Goal: Information Seeking & Learning: Learn about a topic

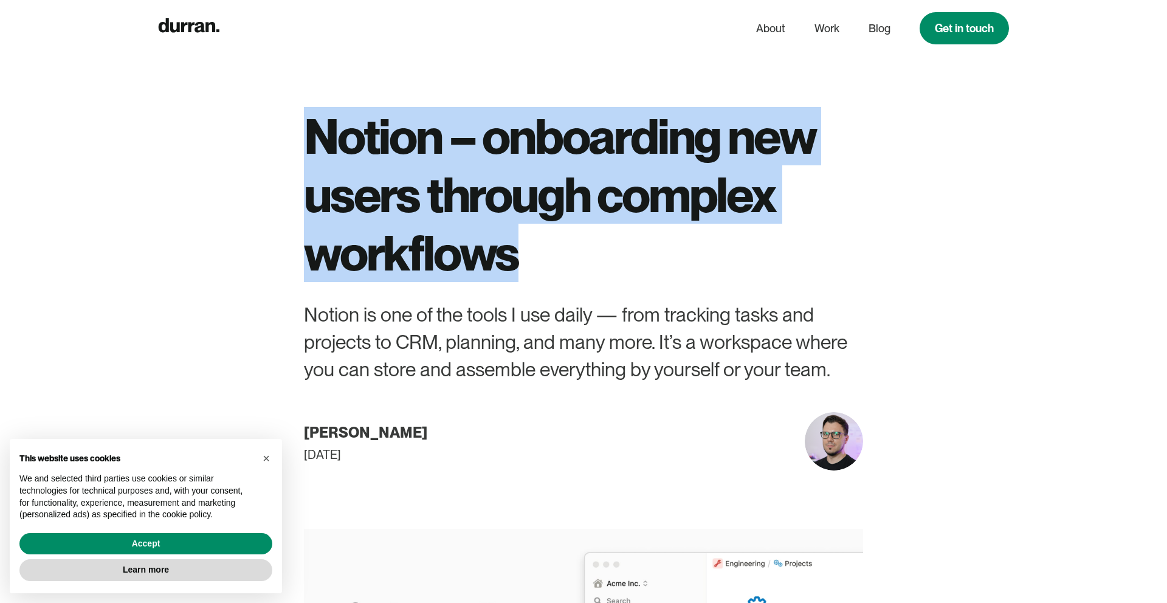
drag, startPoint x: 547, startPoint y: 266, endPoint x: 287, endPoint y: 104, distance: 306.2
click at [287, 104] on div "Notion – onboarding new users through complex workflows Notion is one of the to…" at bounding box center [584, 235] width 676 height 470
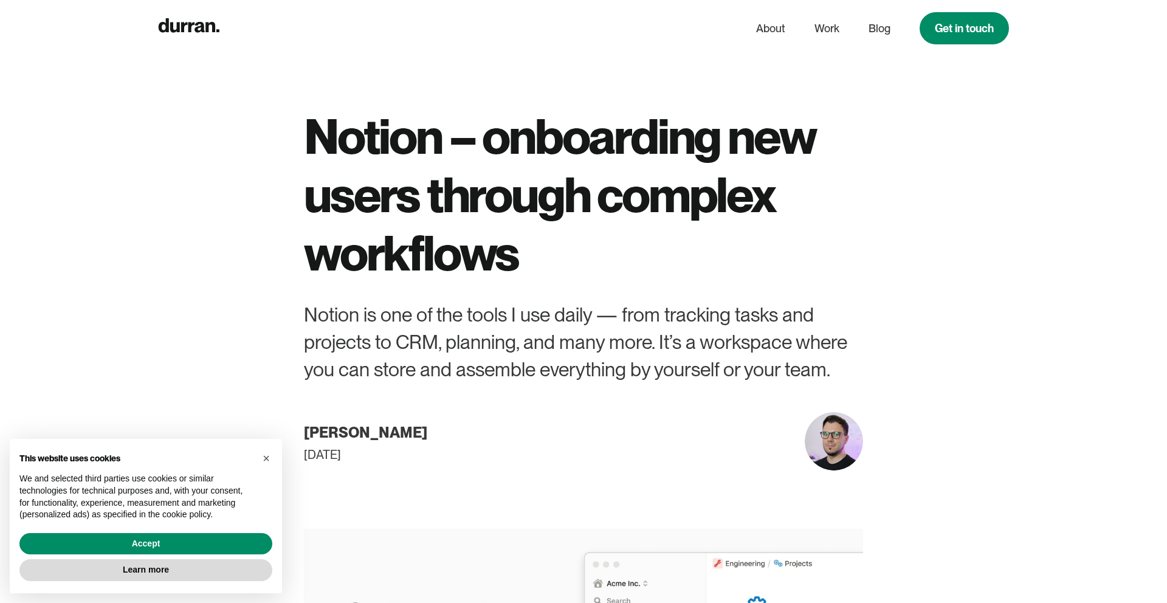
click at [498, 290] on div "Notion – onboarding new users through complex workflows Notion is one of the to…" at bounding box center [583, 288] width 559 height 363
click at [137, 543] on button "Accept" at bounding box center [145, 544] width 253 height 22
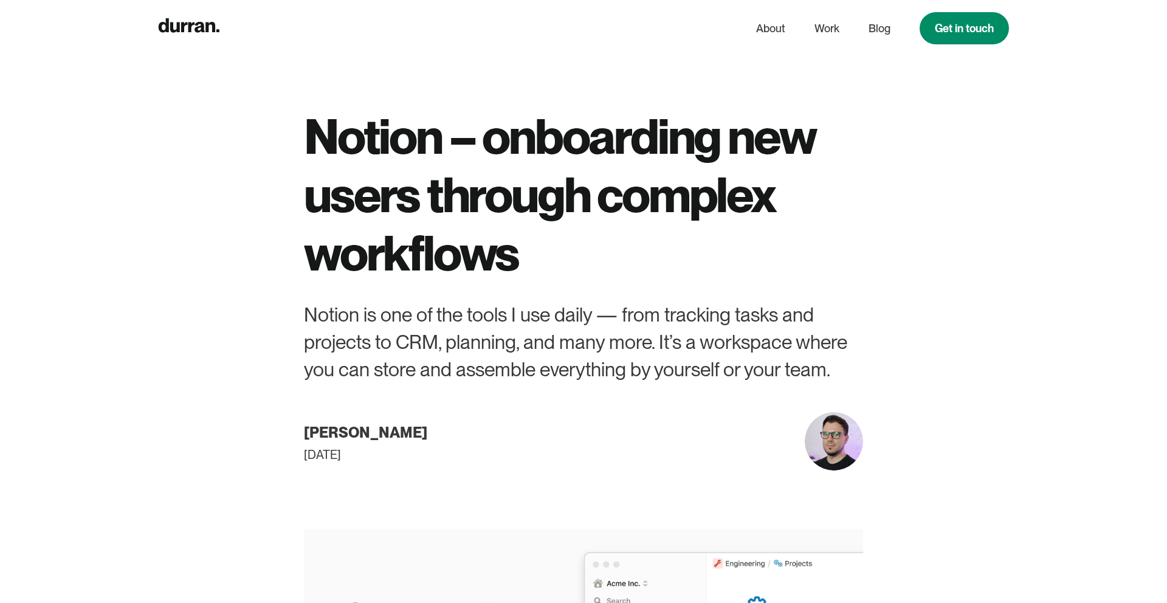
click at [619, 408] on div at bounding box center [583, 397] width 559 height 29
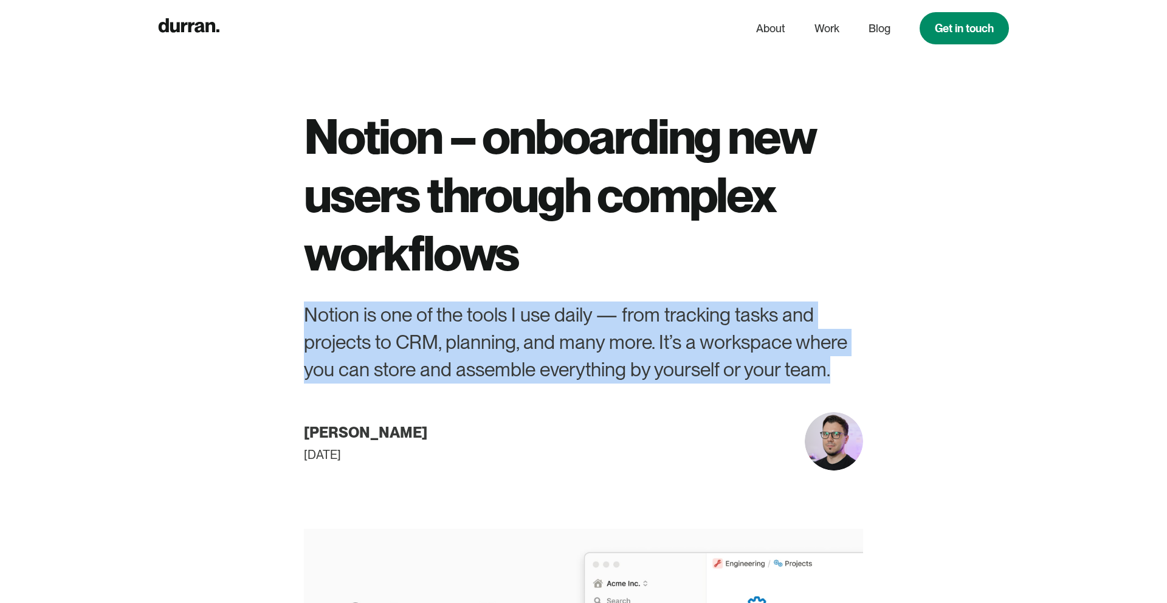
drag, startPoint x: 617, startPoint y: 408, endPoint x: 298, endPoint y: 312, distance: 333.4
click at [298, 312] on div "Notion – onboarding new users through complex workflows Notion is one of the to…" at bounding box center [584, 235] width 676 height 470
click at [664, 369] on div "Notion is one of the tools I use daily — from tracking tasks and projects to CR…" at bounding box center [583, 341] width 559 height 81
drag, startPoint x: 768, startPoint y: 371, endPoint x: 380, endPoint y: 328, distance: 389.4
click at [381, 328] on div "Notion is one of the tools I use daily — from tracking tasks and projects to CR…" at bounding box center [583, 341] width 559 height 81
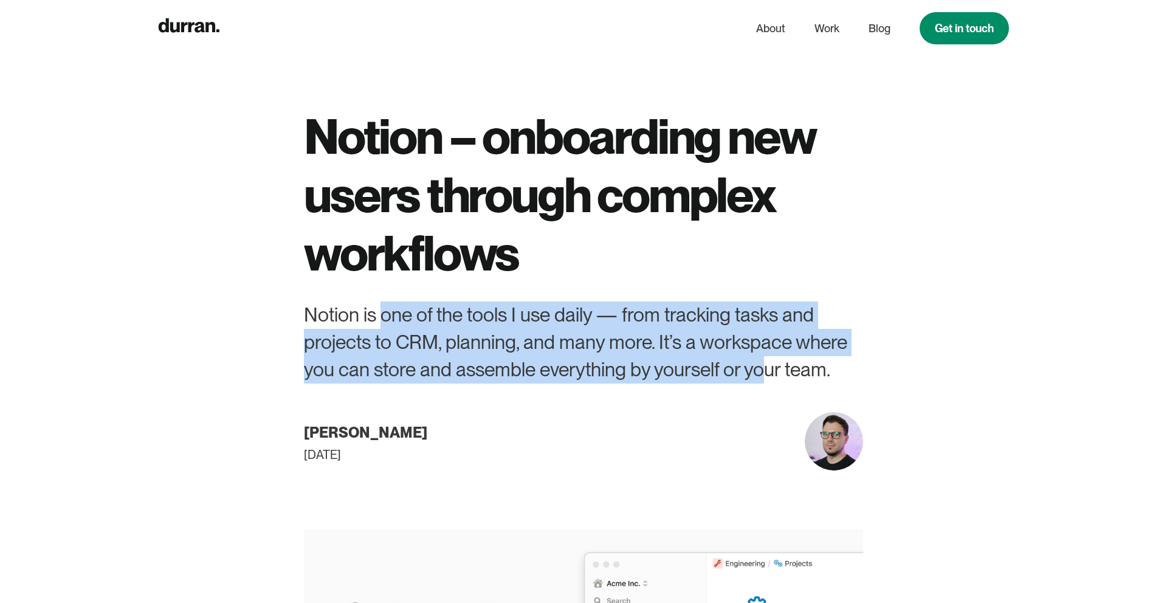
click at [380, 328] on div "Notion is one of the tools I use daily — from tracking tasks and projects to CR…" at bounding box center [583, 341] width 559 height 81
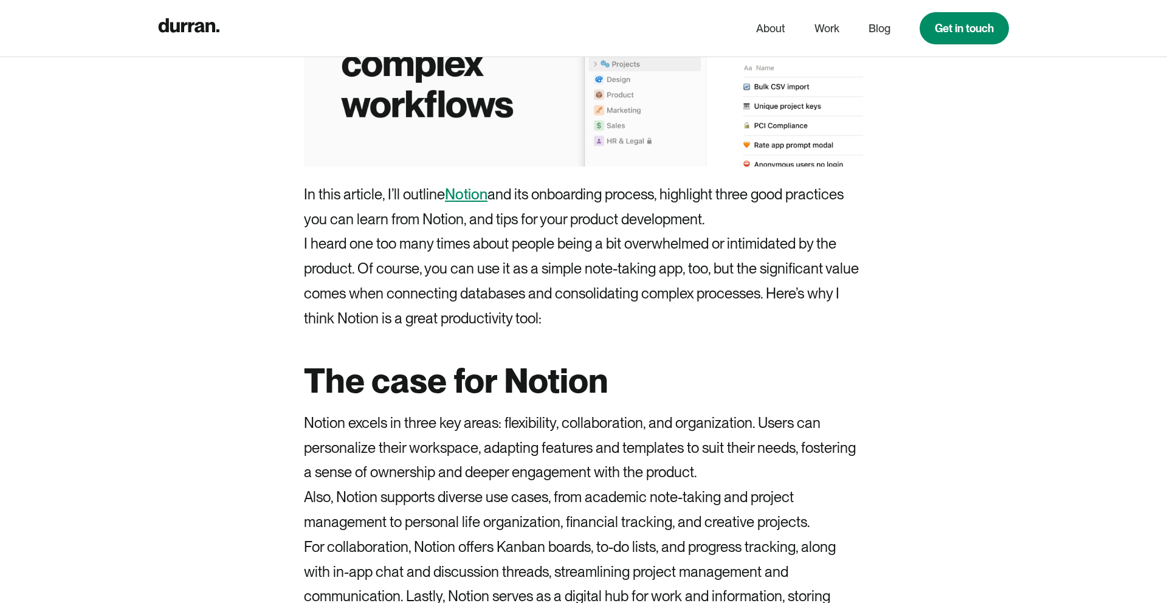
scroll to position [678, 0]
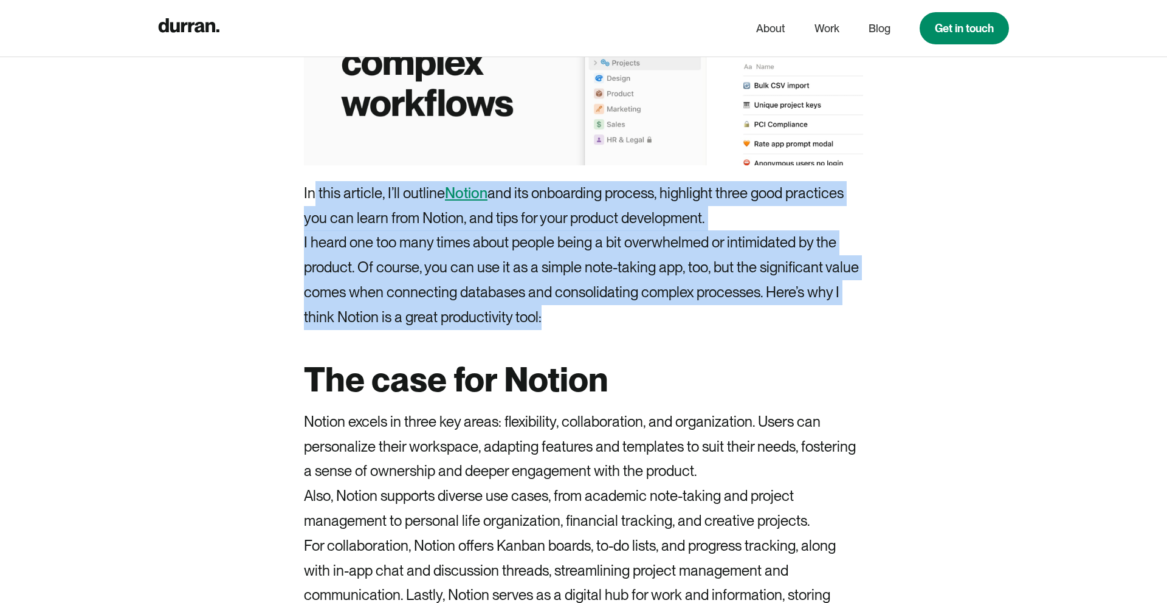
drag, startPoint x: 315, startPoint y: 193, endPoint x: 661, endPoint y: 346, distance: 378.5
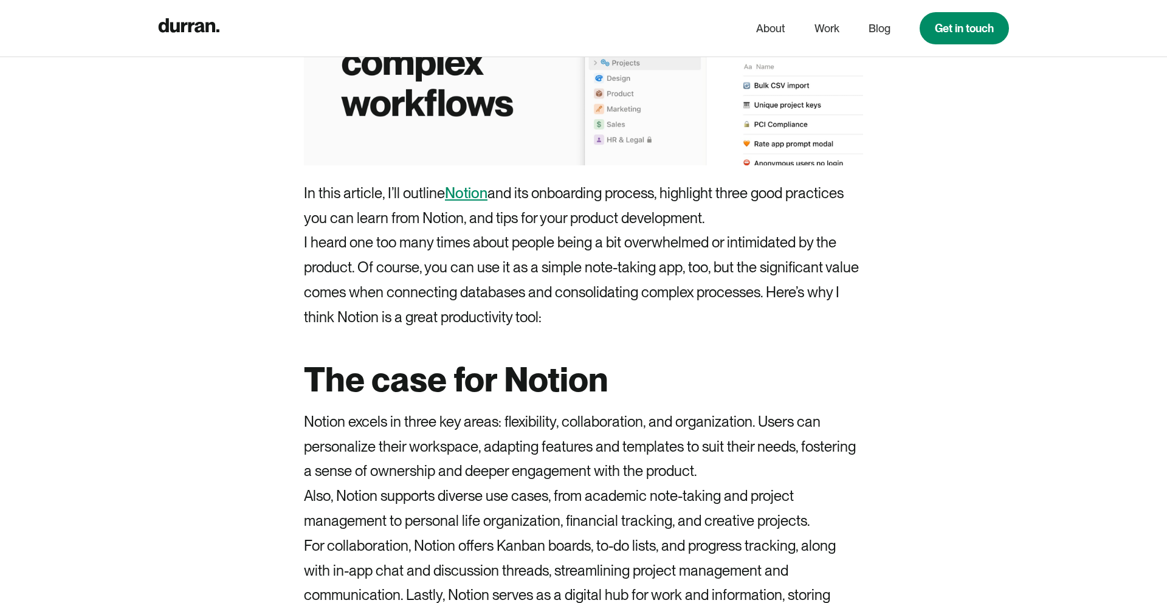
click at [688, 308] on p "I heard one too many times about people being a bit overwhelmed or intimidated …" at bounding box center [583, 279] width 559 height 99
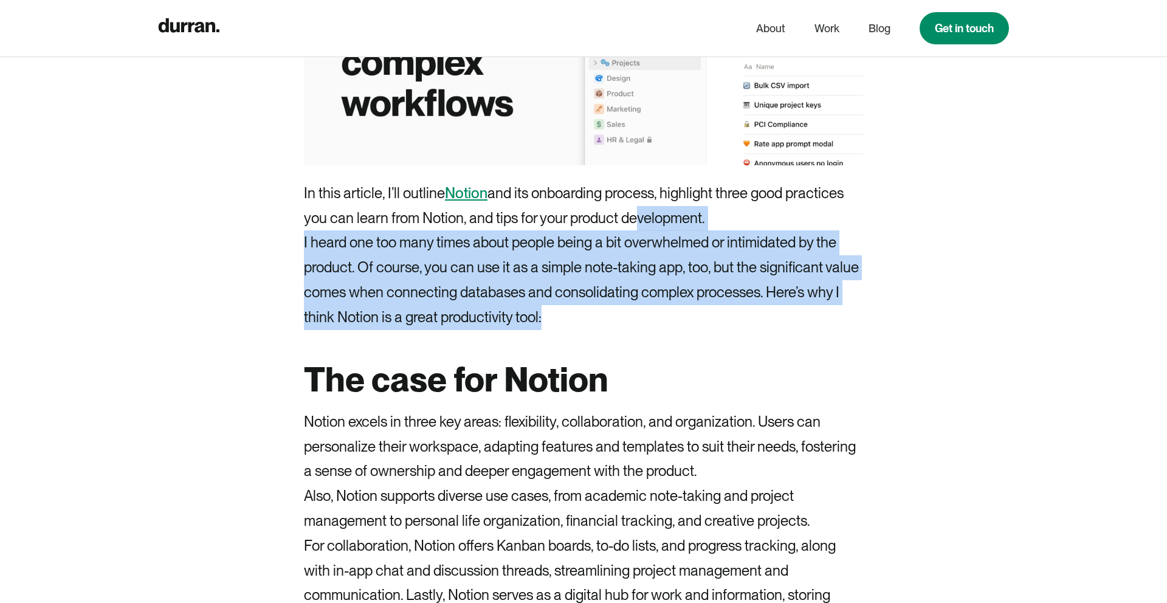
drag, startPoint x: 688, startPoint y: 308, endPoint x: 627, endPoint y: 215, distance: 111.6
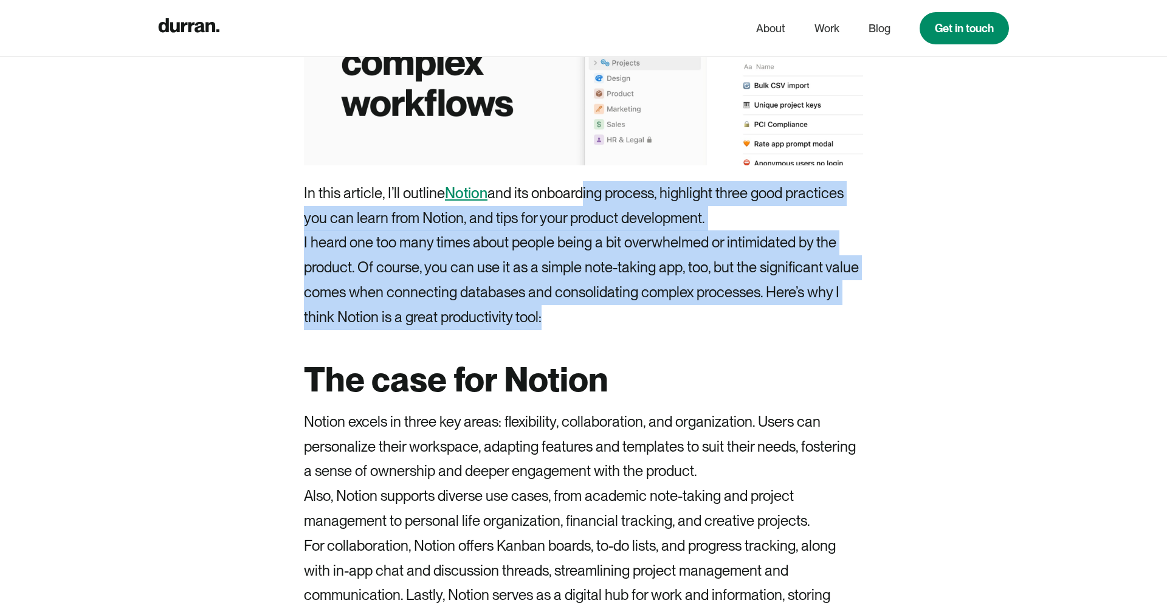
drag, startPoint x: 583, startPoint y: 198, endPoint x: 585, endPoint y: 313, distance: 114.9
click at [585, 313] on p "I heard one too many times about people being a bit overwhelmed or intimidated …" at bounding box center [583, 279] width 559 height 99
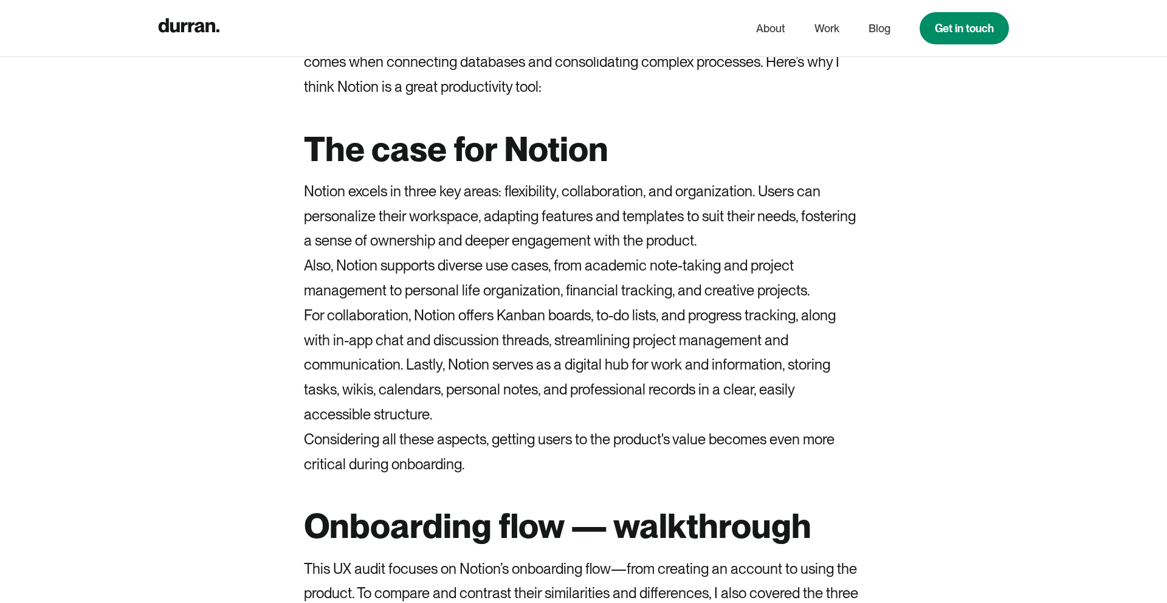
scroll to position [909, 0]
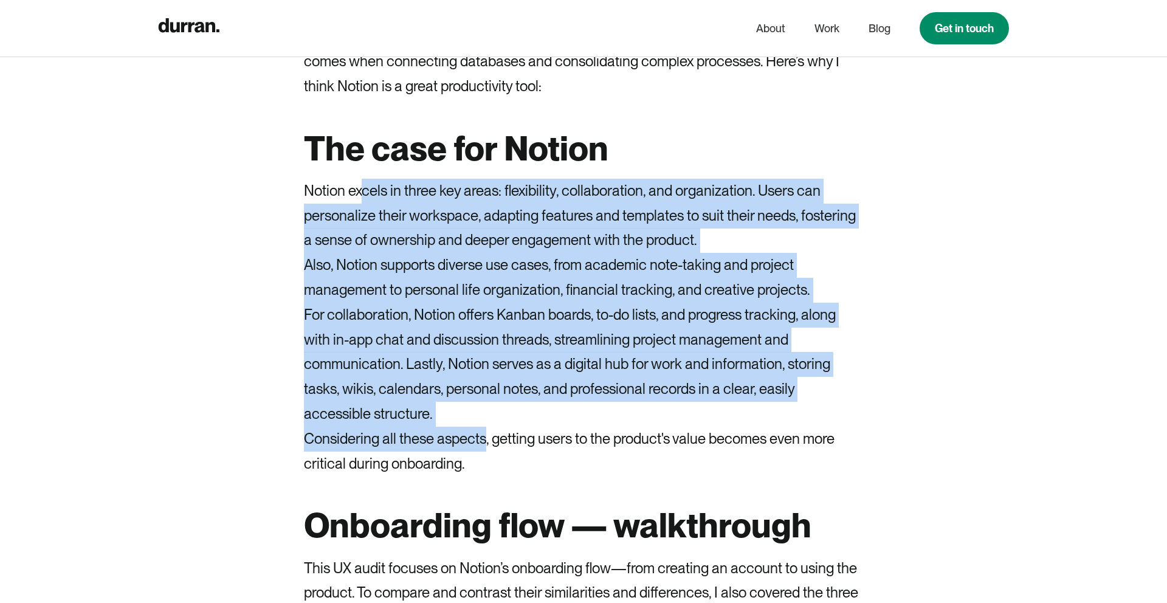
drag, startPoint x: 488, startPoint y: 437, endPoint x: 364, endPoint y: 194, distance: 272.9
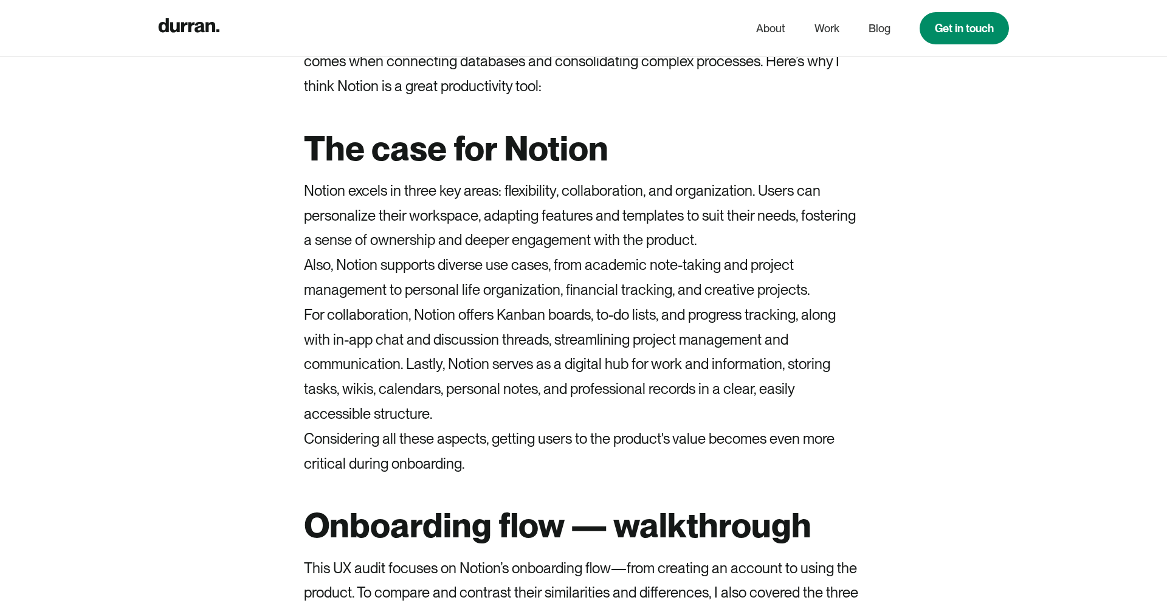
click at [411, 372] on p "For collaboration, Notion offers Kanban boards, to-do lists, and progress track…" at bounding box center [583, 365] width 559 height 124
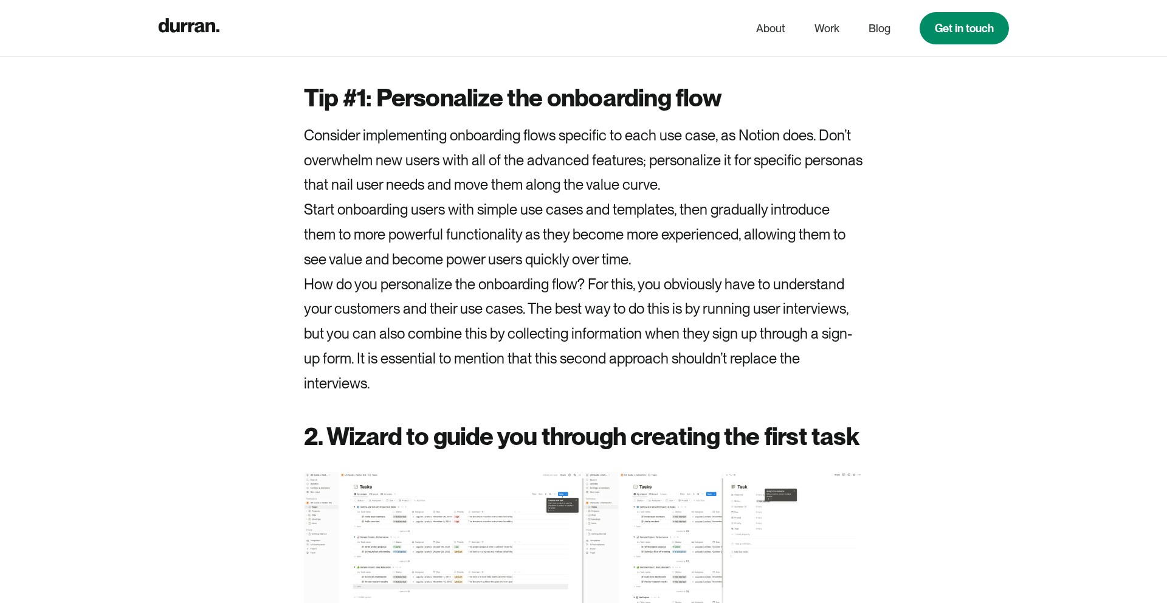
scroll to position [3180, 0]
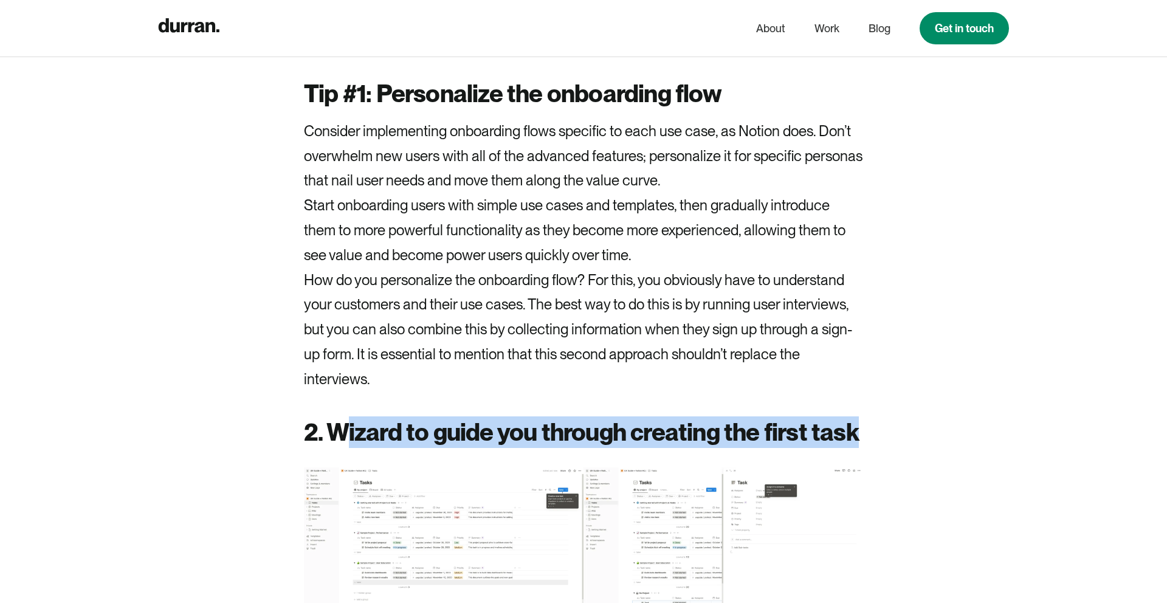
drag, startPoint x: 338, startPoint y: 433, endPoint x: 878, endPoint y: 448, distance: 539.9
click at [878, 448] on div "In this article, I’ll outline Notion and its onboarding process, highlight thre…" at bounding box center [584, 69] width 676 height 5460
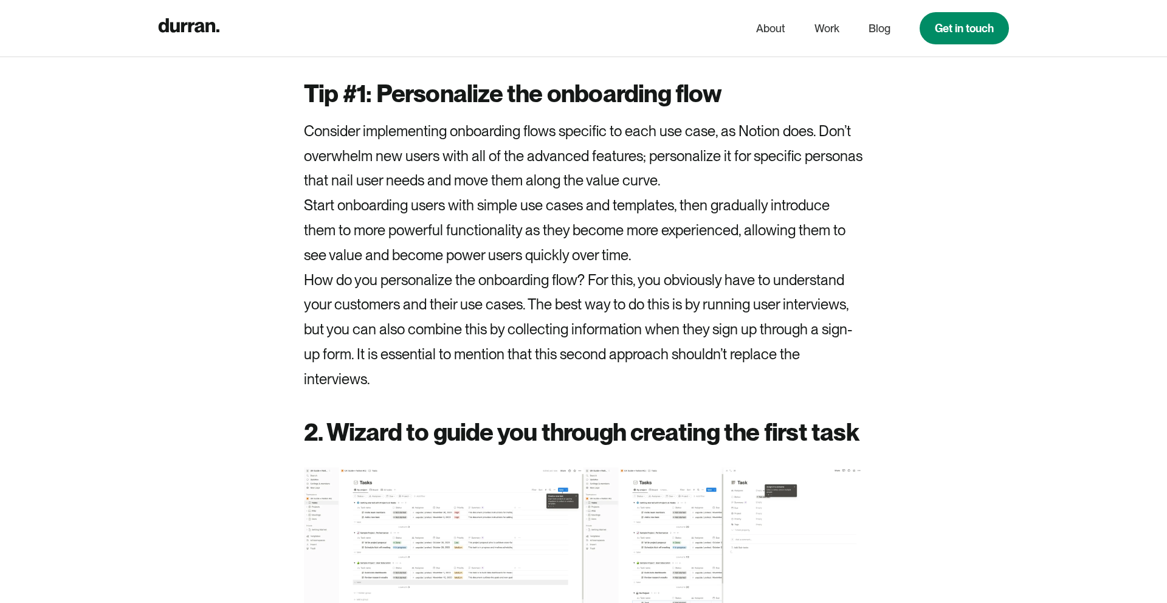
click at [877, 431] on div "In this article, I’ll outline Notion and its onboarding process, highlight thre…" at bounding box center [584, 69] width 676 height 5460
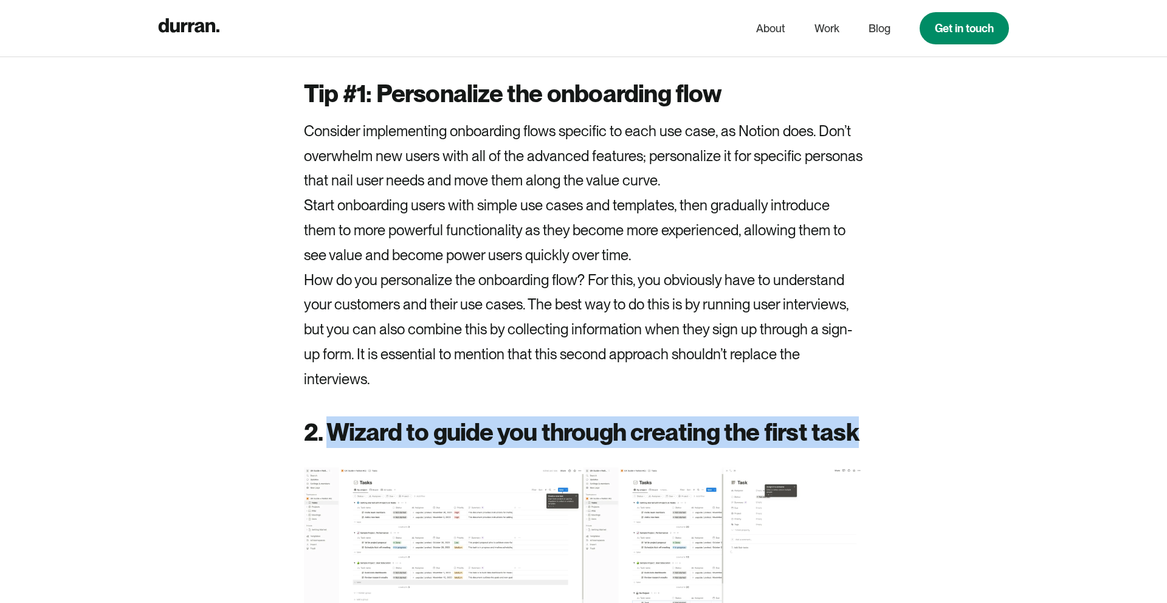
drag, startPoint x: 877, startPoint y: 431, endPoint x: 328, endPoint y: 432, distance: 549.4
click at [328, 432] on div "In this article, I’ll outline Notion and its onboarding process, highlight thre…" at bounding box center [584, 69] width 676 height 5460
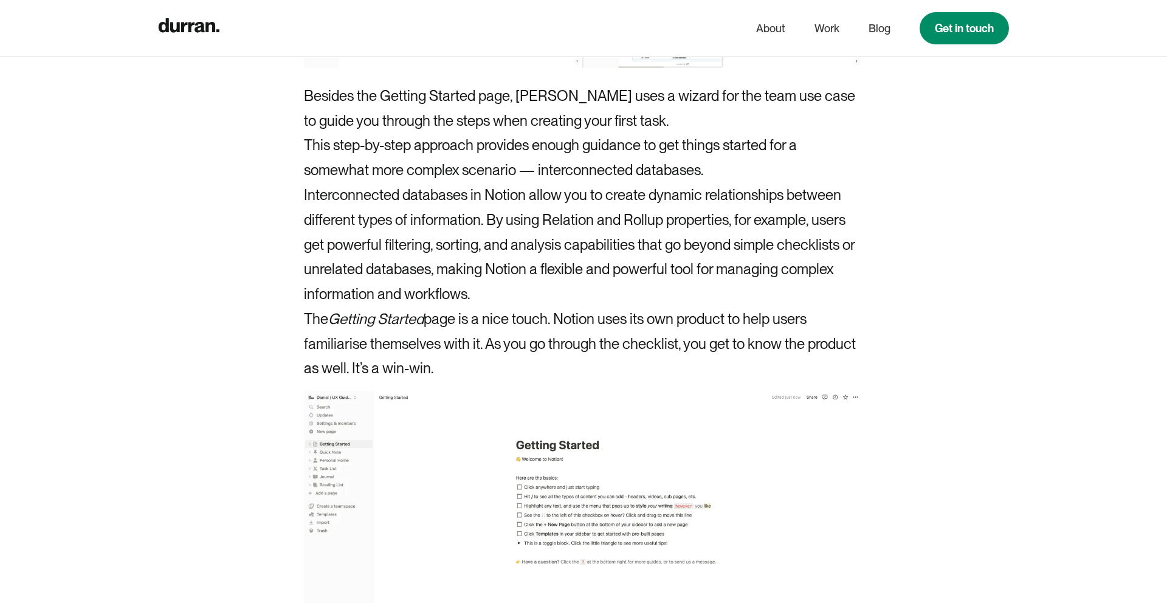
scroll to position [3731, 0]
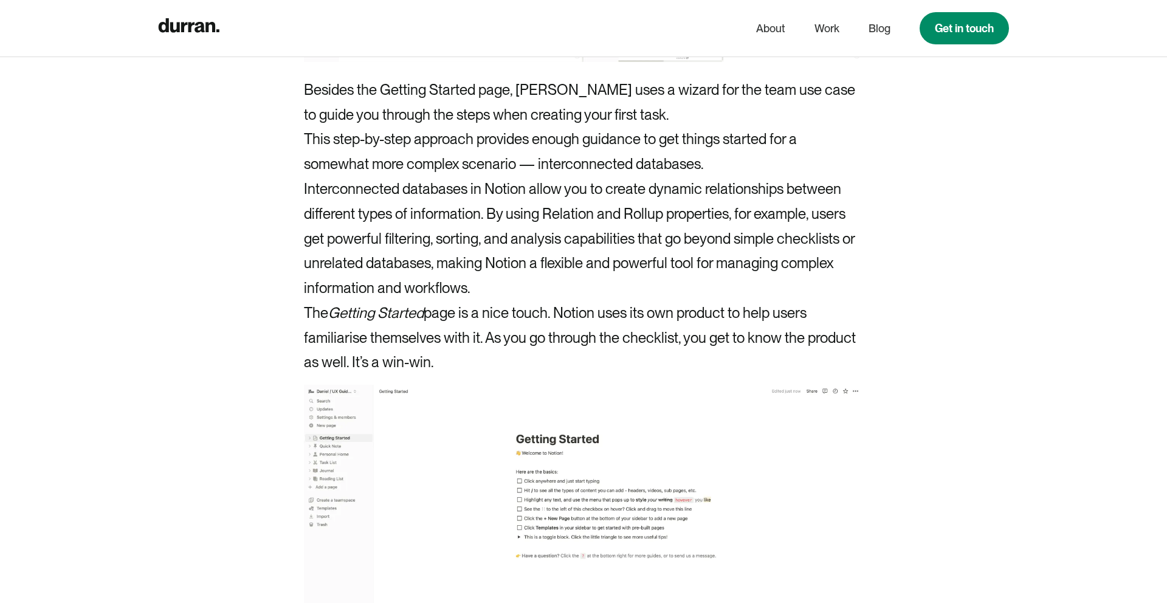
drag, startPoint x: 471, startPoint y: 356, endPoint x: 283, endPoint y: 308, distance: 194.3
click at [517, 334] on p "The Getting Started page is a nice touch. Notion uses its own product to help u…" at bounding box center [583, 338] width 559 height 74
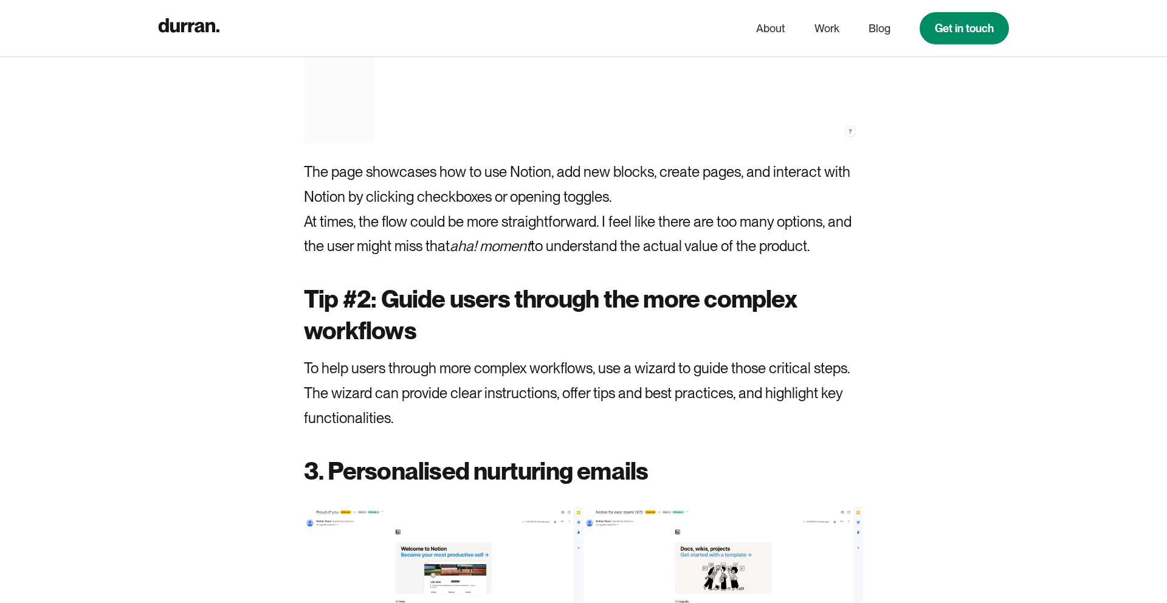
scroll to position [4259, 0]
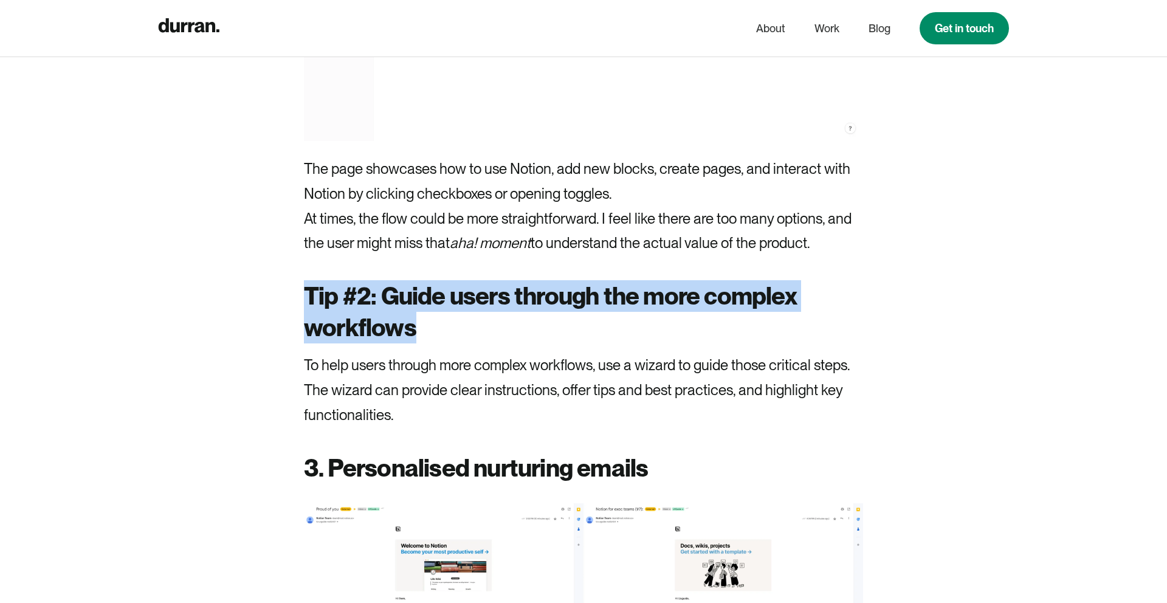
drag, startPoint x: 517, startPoint y: 327, endPoint x: 297, endPoint y: 275, distance: 226.1
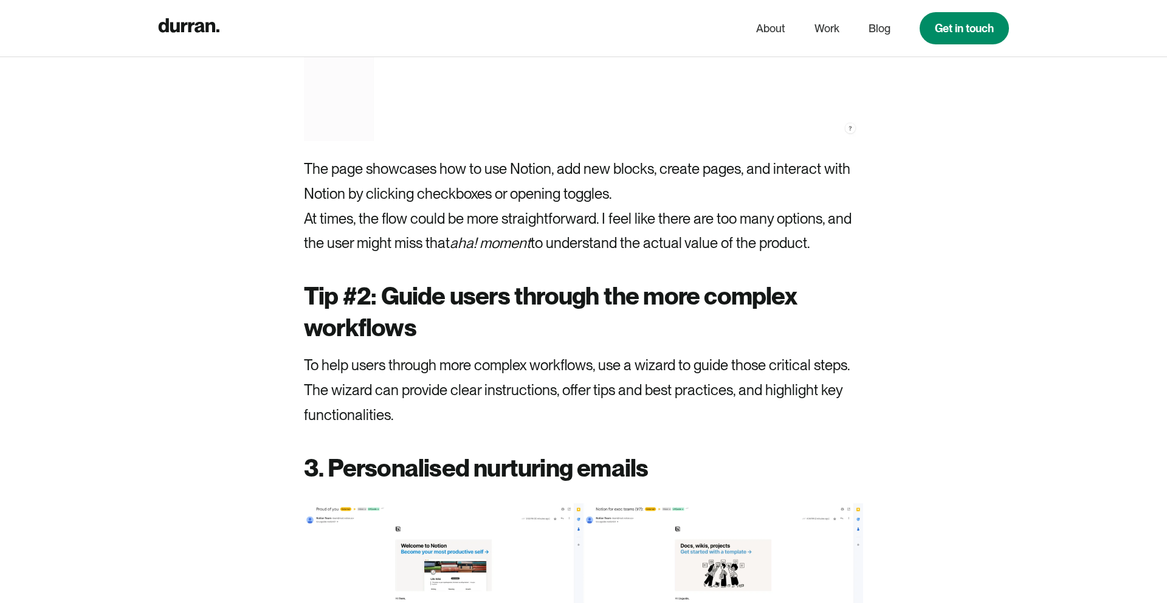
drag, startPoint x: 584, startPoint y: 402, endPoint x: 261, endPoint y: 329, distance: 330.8
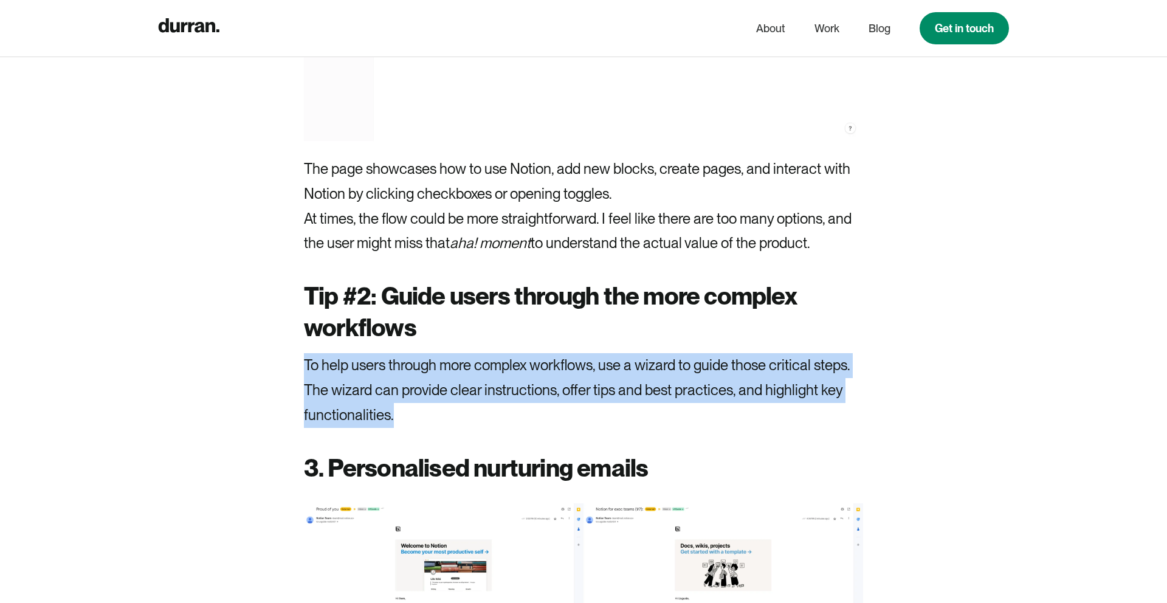
drag, startPoint x: 405, startPoint y: 413, endPoint x: 267, endPoint y: 346, distance: 153.3
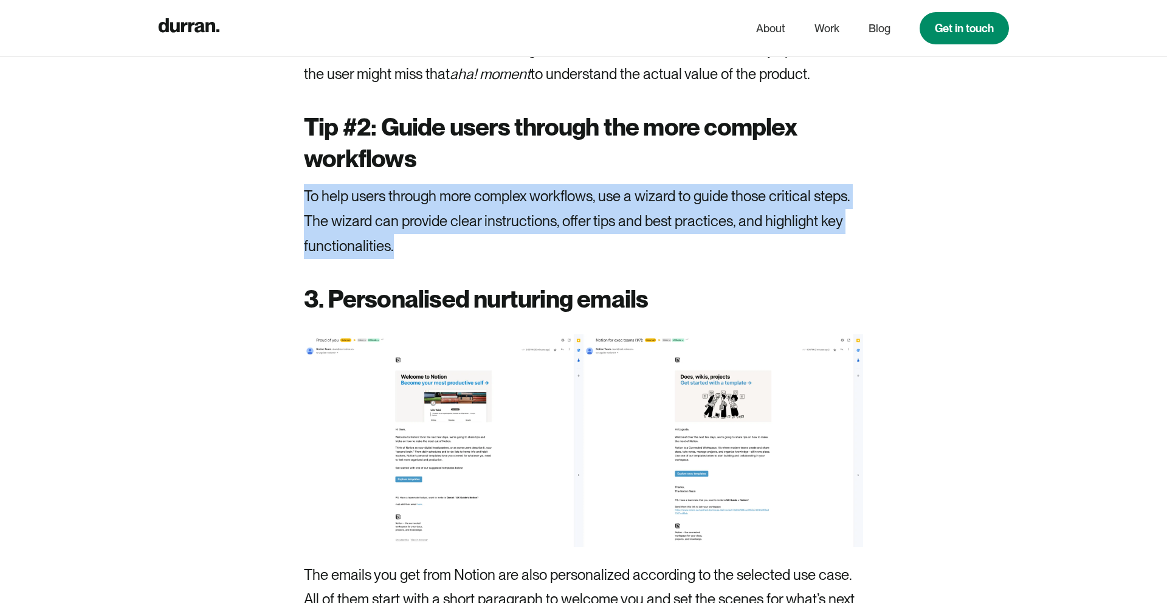
scroll to position [4431, 0]
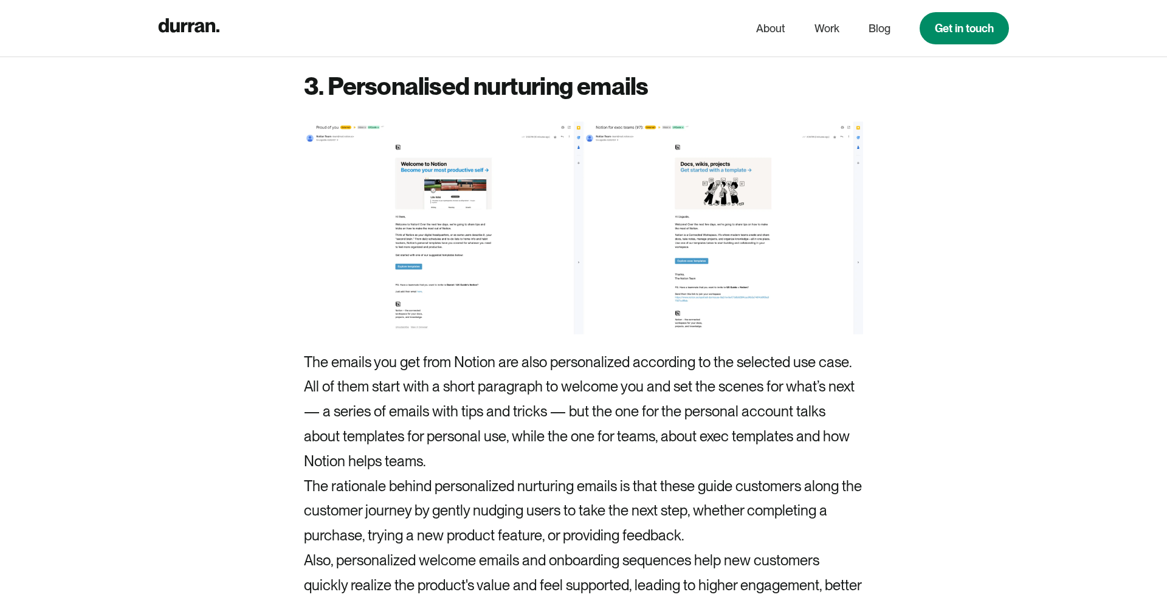
scroll to position [4646, 0]
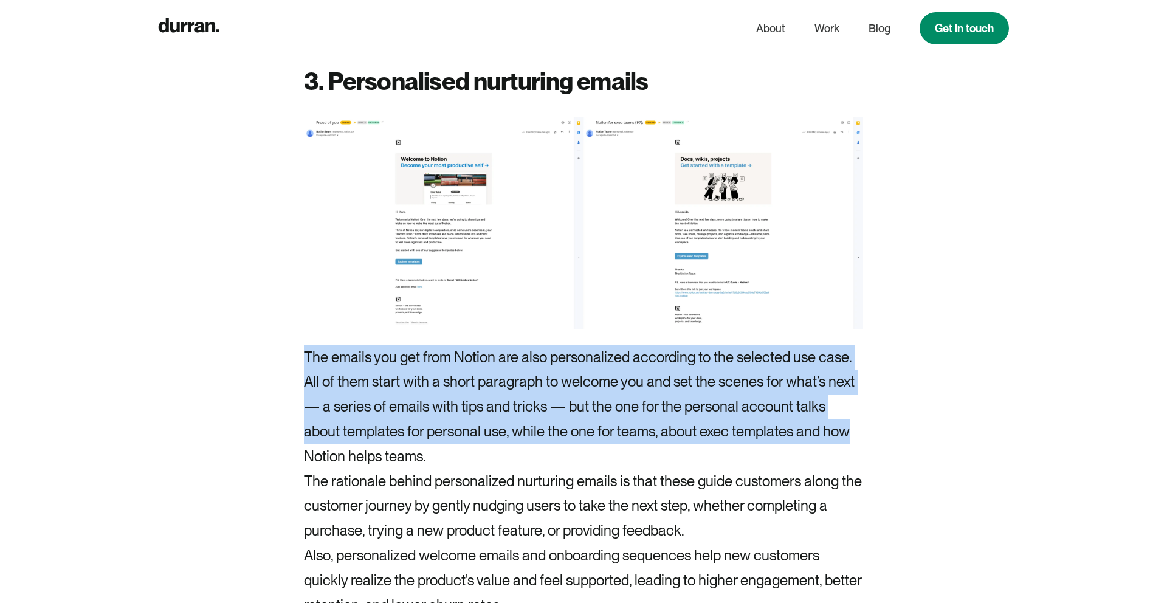
drag, startPoint x: 859, startPoint y: 430, endPoint x: 286, endPoint y: 354, distance: 578.0
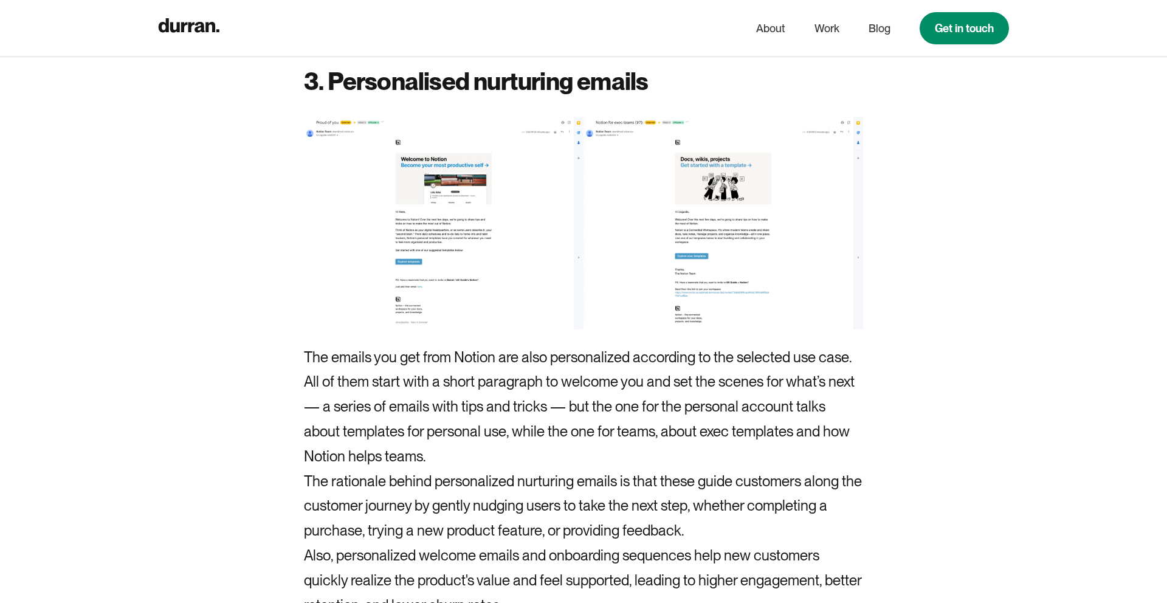
click at [507, 465] on p "All of them start with a short paragraph to welcome you and set the scenes for …" at bounding box center [583, 418] width 559 height 99
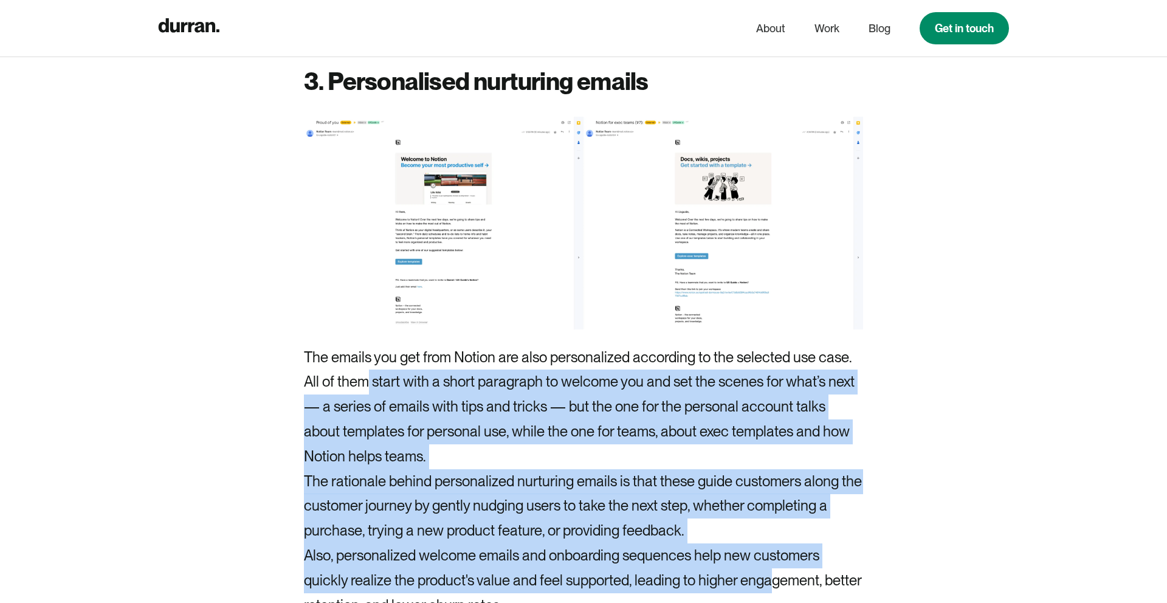
drag, startPoint x: 368, startPoint y: 386, endPoint x: 800, endPoint y: 602, distance: 483.5
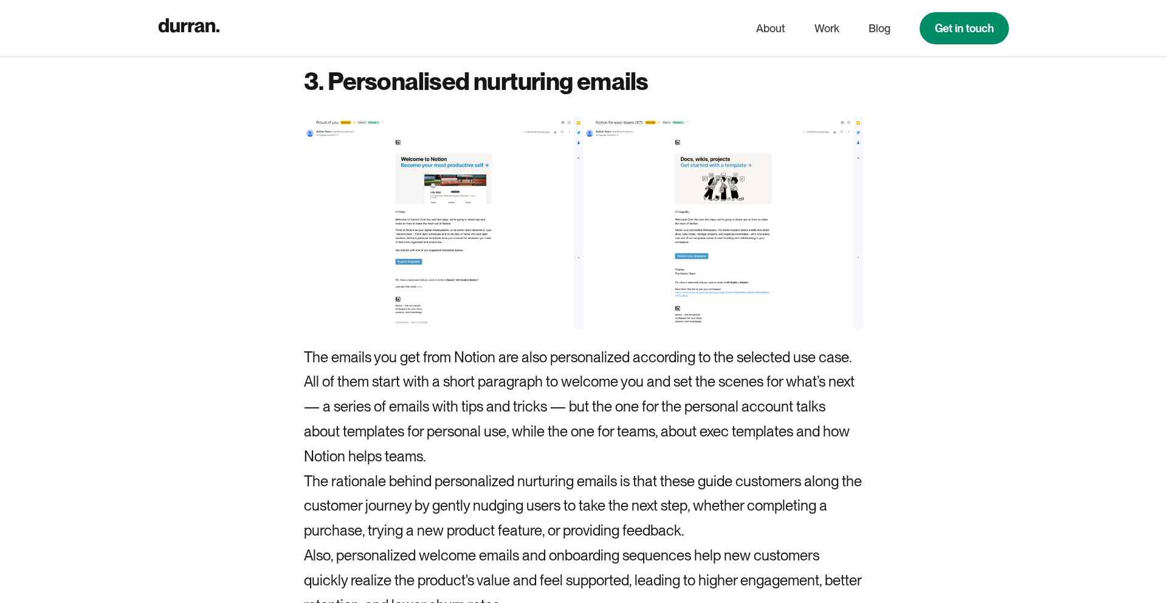
click at [800, 602] on p "Also, personalized welcome emails and onboarding sequences help new customers q…" at bounding box center [583, 580] width 559 height 74
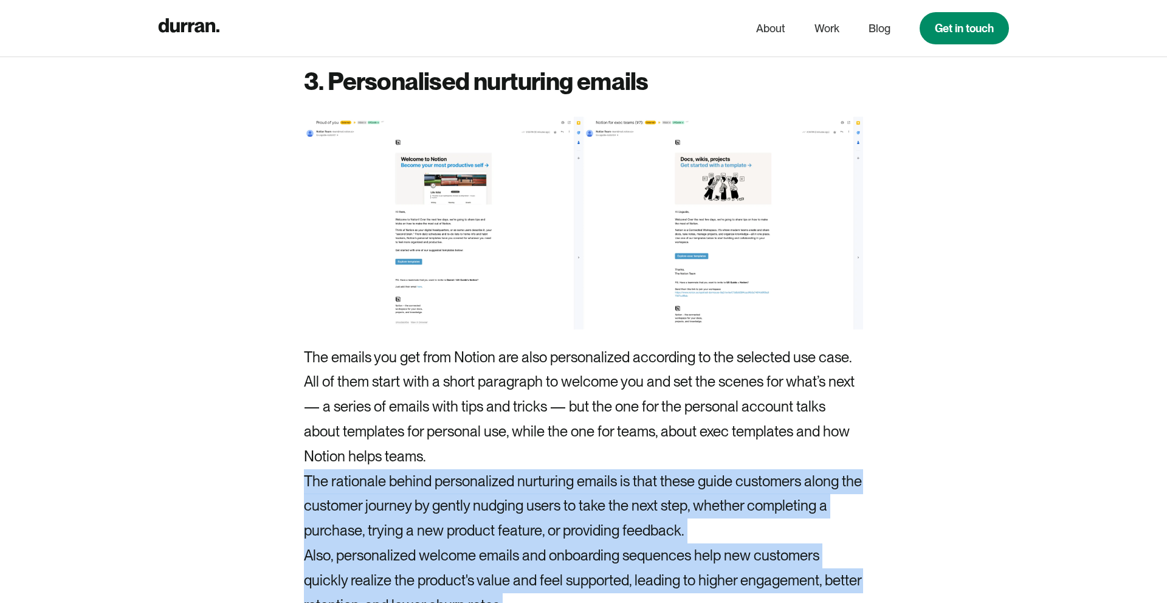
drag, startPoint x: 774, startPoint y: 597, endPoint x: 349, endPoint y: 455, distance: 448.5
